Goal: Task Accomplishment & Management: Manage account settings

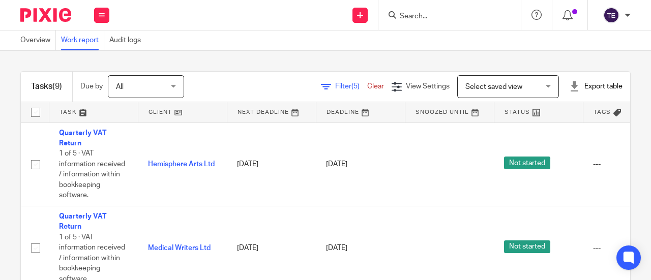
click at [459, 17] on input "Search" at bounding box center [443, 16] width 91 height 9
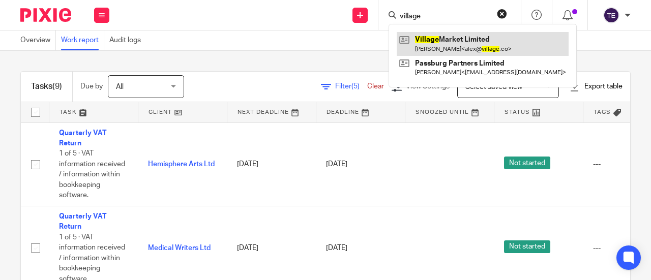
type input "village"
click at [458, 45] on link at bounding box center [482, 43] width 172 height 23
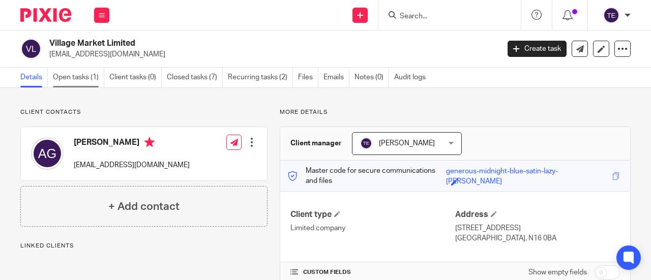
click at [89, 82] on link "Open tasks (1)" at bounding box center [78, 78] width 51 height 20
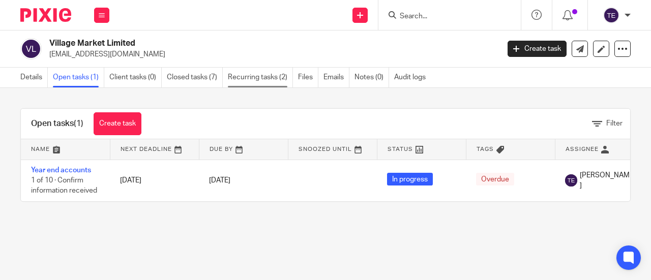
click at [241, 74] on link "Recurring tasks (2)" at bounding box center [260, 78] width 65 height 20
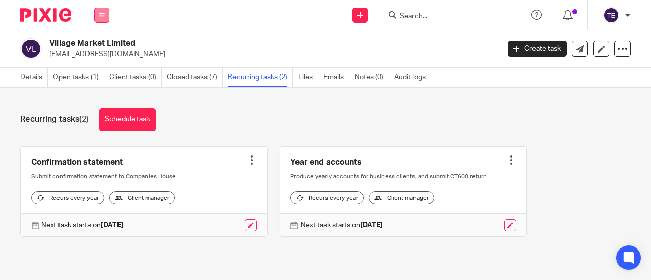
click at [101, 19] on button at bounding box center [101, 15] width 15 height 15
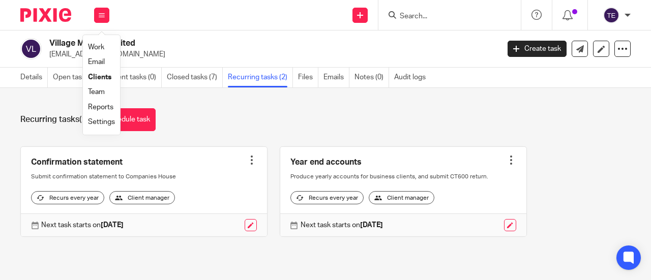
click at [100, 78] on link "Clients" at bounding box center [99, 77] width 23 height 7
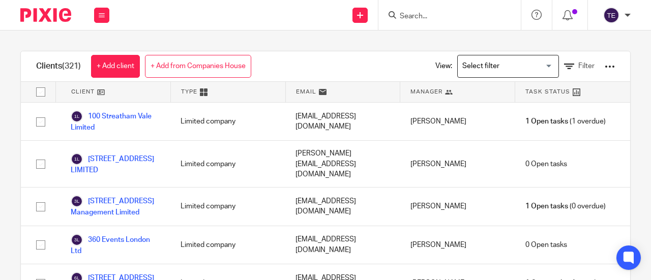
click at [602, 67] on div "View: Loading... Filter" at bounding box center [517, 66] width 225 height 30
click at [585, 68] on div "View: Loading... Filter" at bounding box center [517, 66] width 195 height 30
click at [597, 60] on div "View: Loading... Filter" at bounding box center [517, 66] width 195 height 30
click at [604, 68] on div at bounding box center [609, 66] width 10 height 10
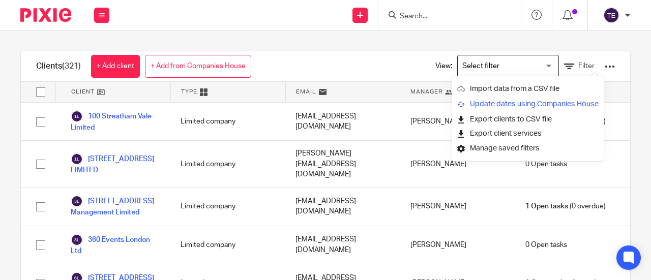
click at [511, 101] on link "Update dates using Companies House" at bounding box center [527, 104] width 141 height 15
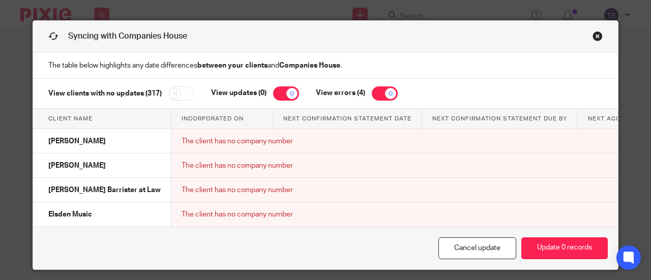
click at [592, 36] on link "Close this dialog window" at bounding box center [597, 38] width 10 height 14
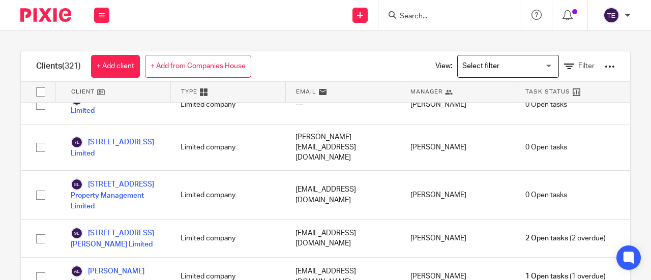
scroll to position [322, 0]
